Goal: Information Seeking & Learning: Understand process/instructions

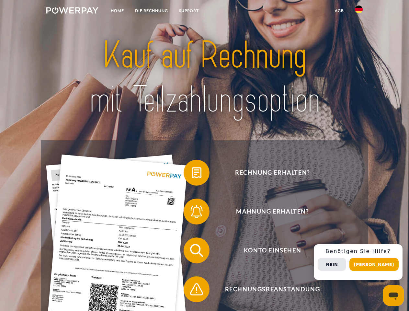
click at [72, 11] on img at bounding box center [72, 10] width 52 height 6
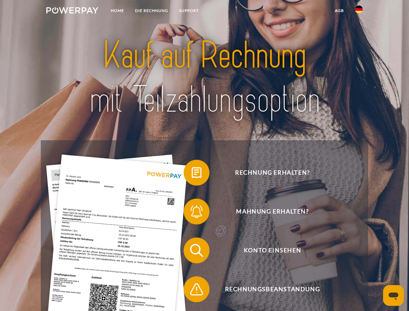
click at [358, 11] on img at bounding box center [358, 9] width 8 height 8
click at [339, 11] on link "agb" at bounding box center [339, 11] width 20 height 12
click at [191, 174] on span at bounding box center [186, 172] width 32 height 32
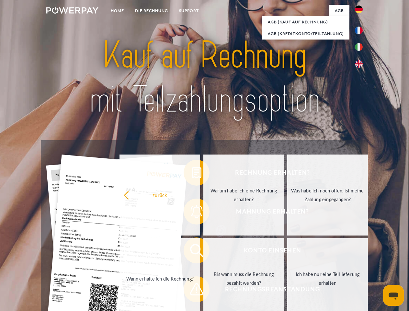
click at [191, 213] on div "Rechnung erhalten? Mahnung erhalten? Konto einsehen" at bounding box center [204, 269] width 327 height 259
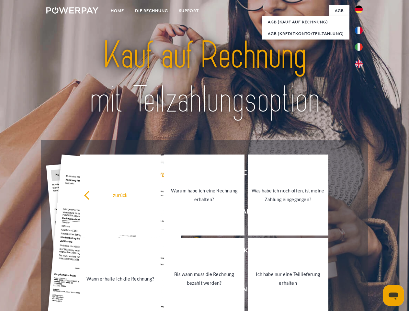
click at [191, 251] on link "Bis wann muss die Rechnung bezahlt werden?" at bounding box center [204, 278] width 81 height 81
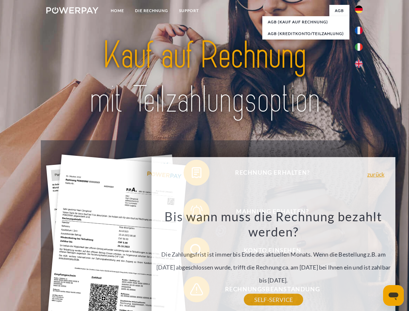
click at [191, 290] on div "Bis wann muss die Rechnung bezahlt werden? Die Zahlungsfrist ist immer bis Ende…" at bounding box center [273, 253] width 236 height 91
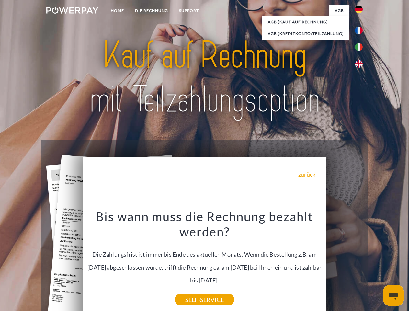
click at [360, 262] on div "Rechnung erhalten? Mahnung erhalten? Konto einsehen" at bounding box center [204, 269] width 327 height 259
click at [344, 263] on span "Konto einsehen" at bounding box center [272, 250] width 158 height 26
click at [376, 264] on header "Home DIE RECHNUNG SUPPORT" at bounding box center [204, 223] width 409 height 447
